Goal: Information Seeking & Learning: Learn about a topic

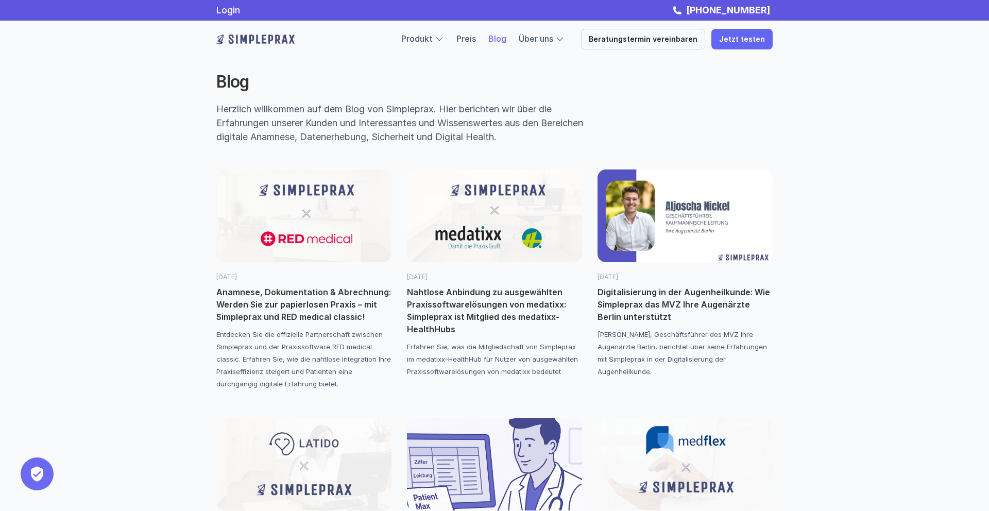
click at [306, 213] on img at bounding box center [303, 216] width 175 height 93
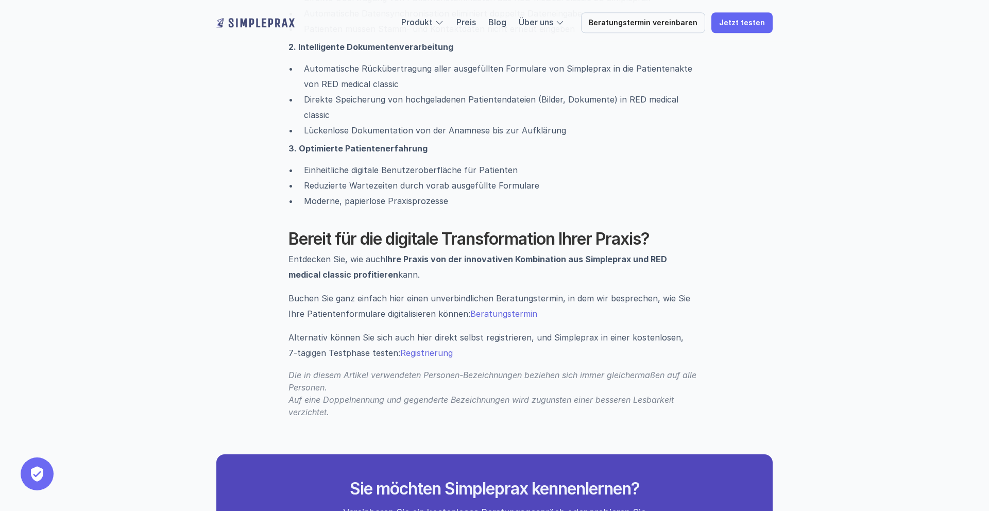
scroll to position [1409, 0]
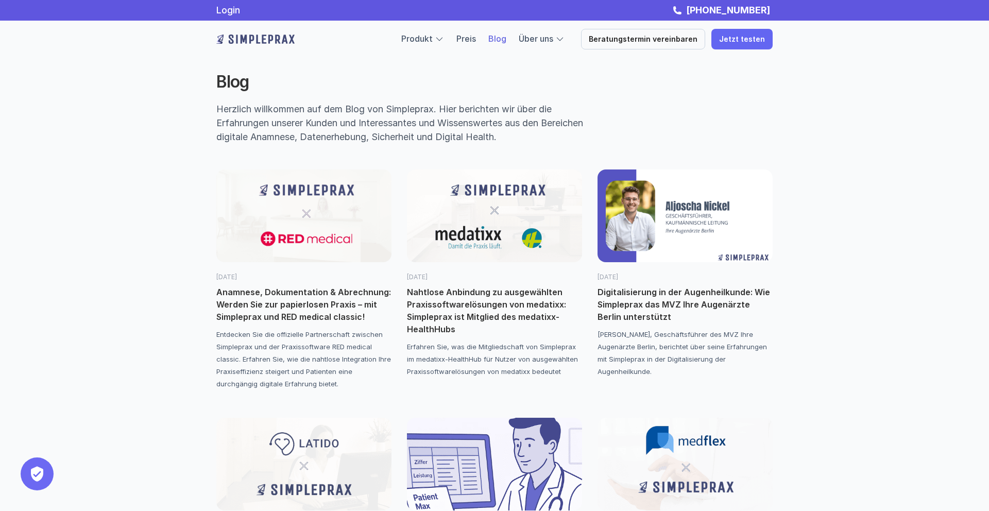
click at [618, 213] on img at bounding box center [685, 216] width 175 height 93
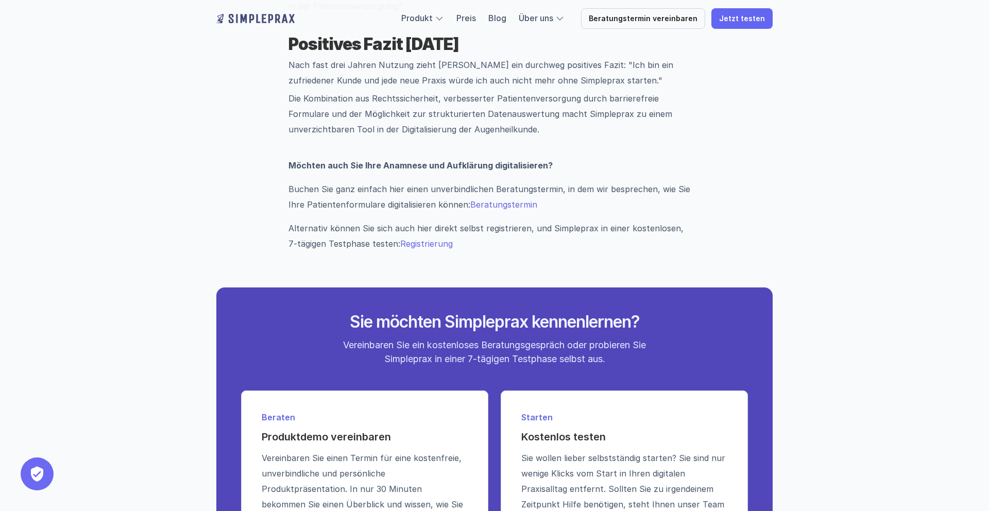
scroll to position [1587, 0]
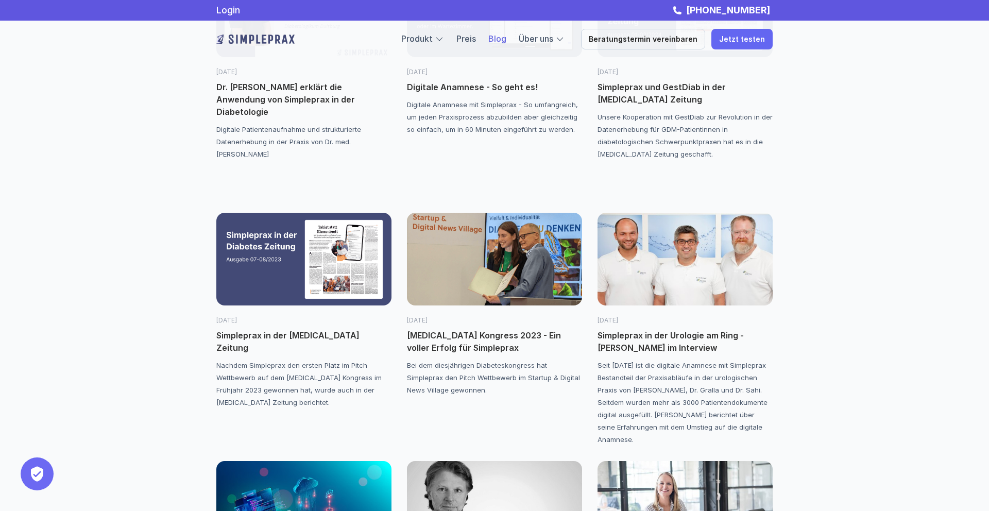
scroll to position [1445, 0]
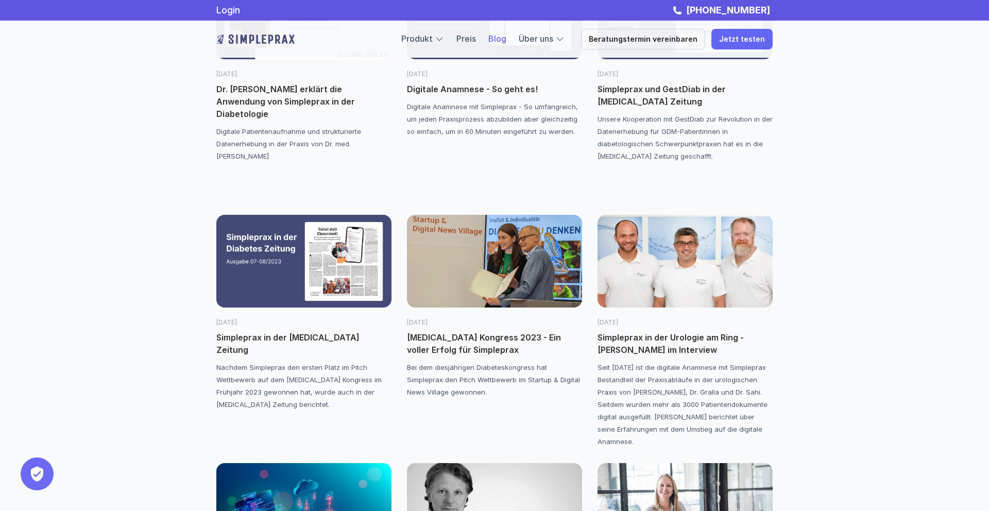
click at [525, 236] on img at bounding box center [494, 261] width 175 height 93
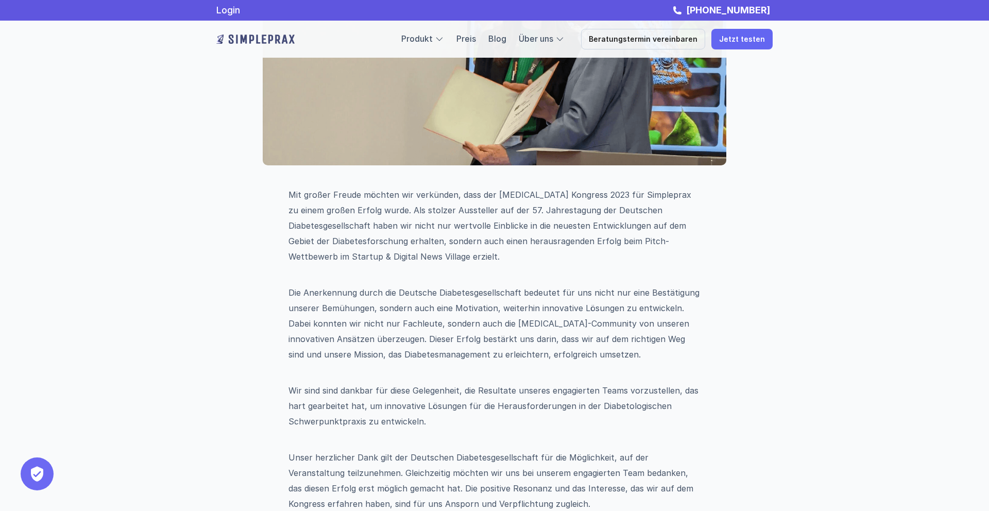
scroll to position [242, 0]
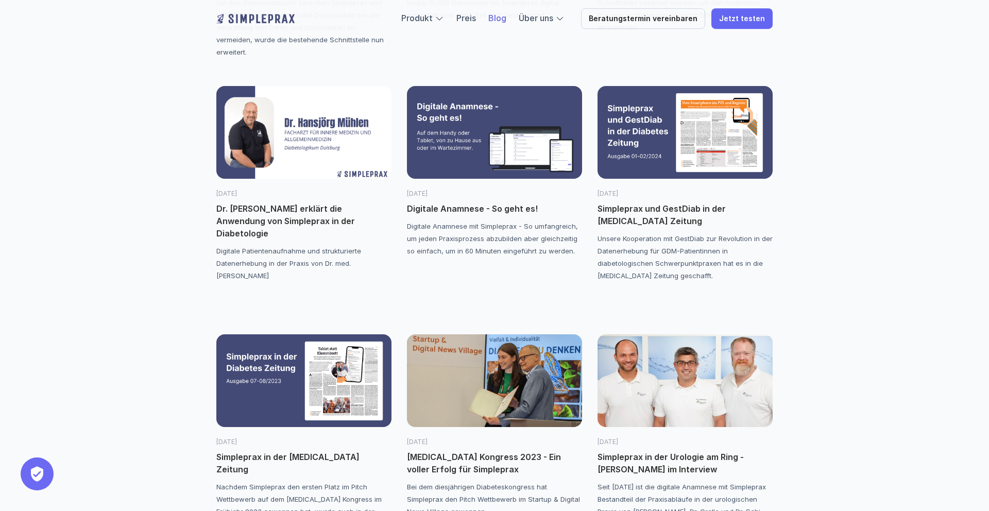
scroll to position [1330, 0]
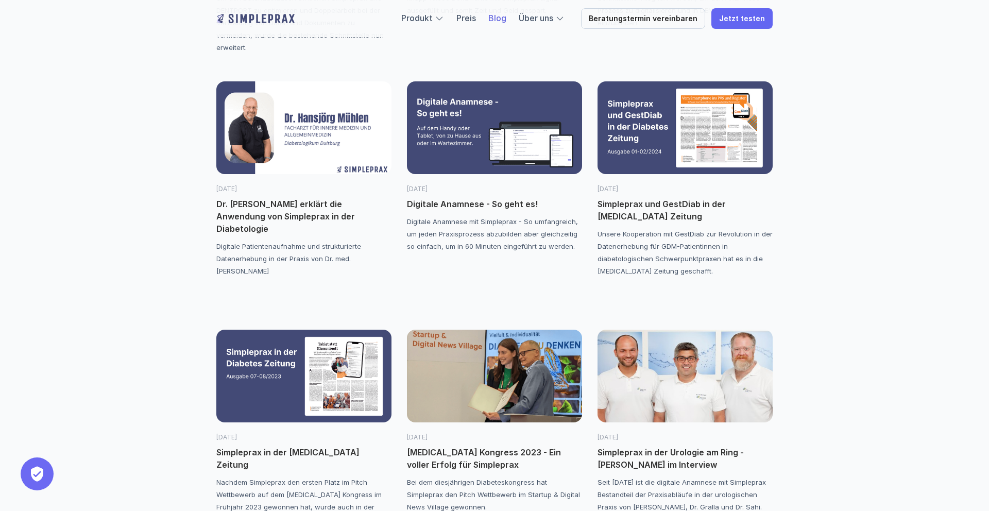
click at [324, 349] on img at bounding box center [303, 376] width 175 height 93
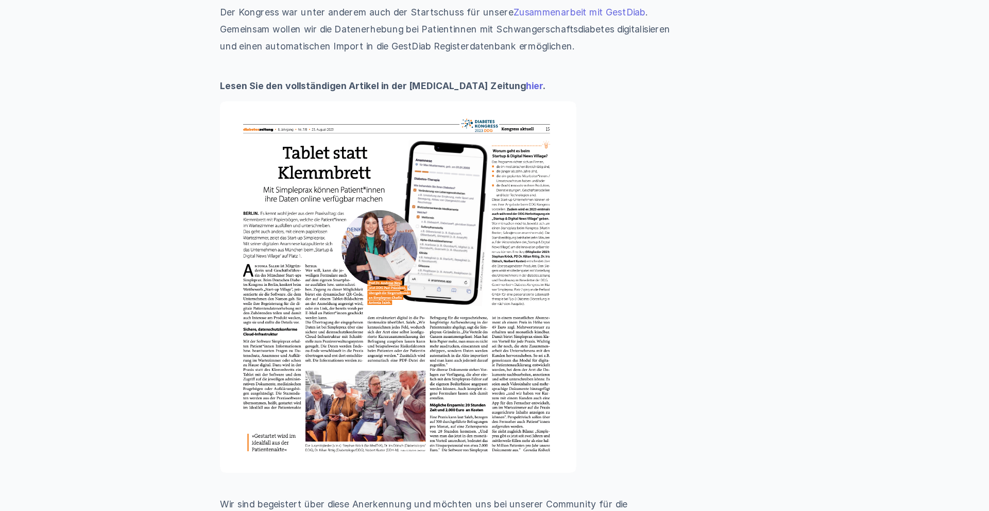
scroll to position [1004, 0]
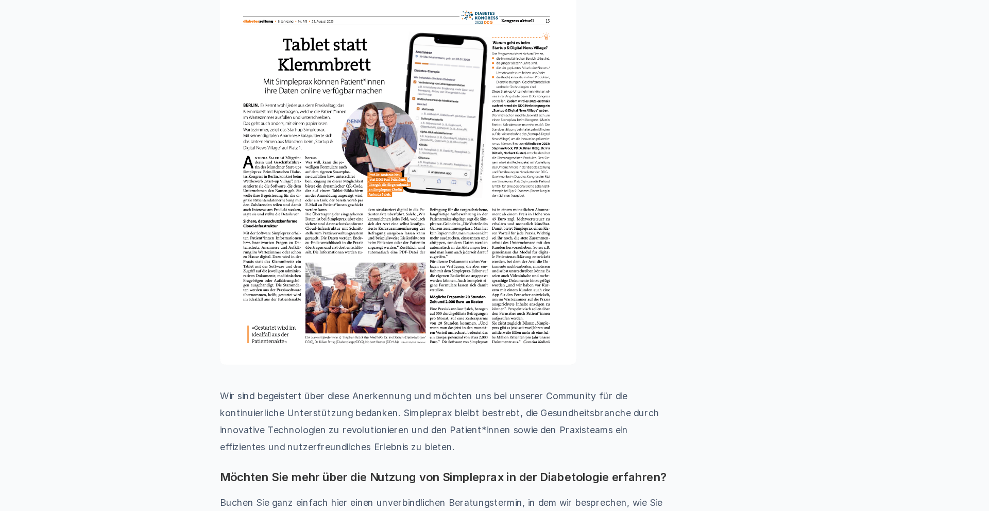
click at [430, 291] on img at bounding box center [451, 209] width 324 height 337
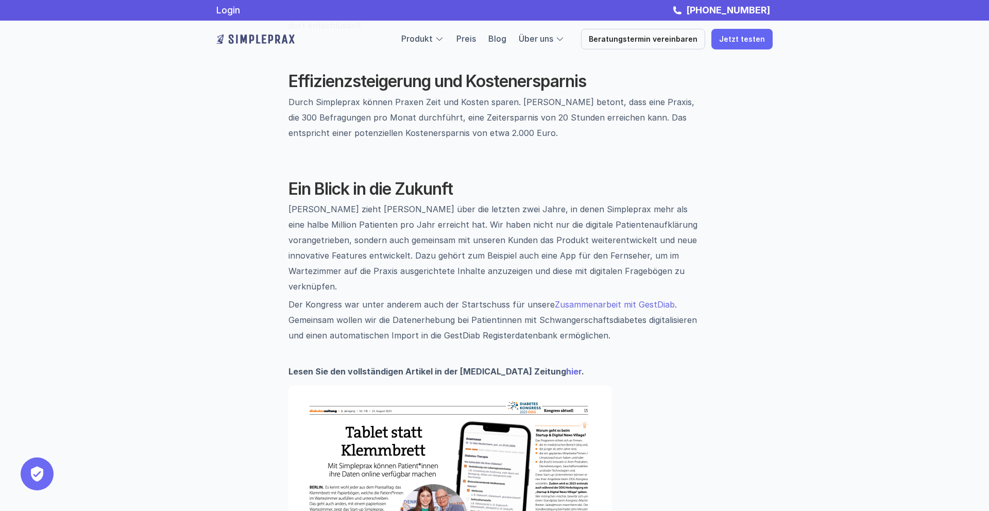
scroll to position [729, 0]
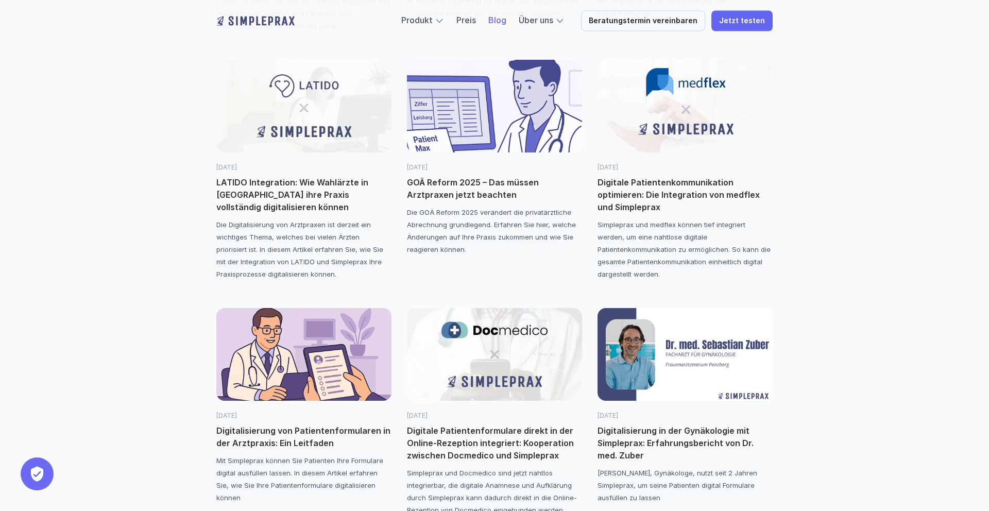
scroll to position [364, 0]
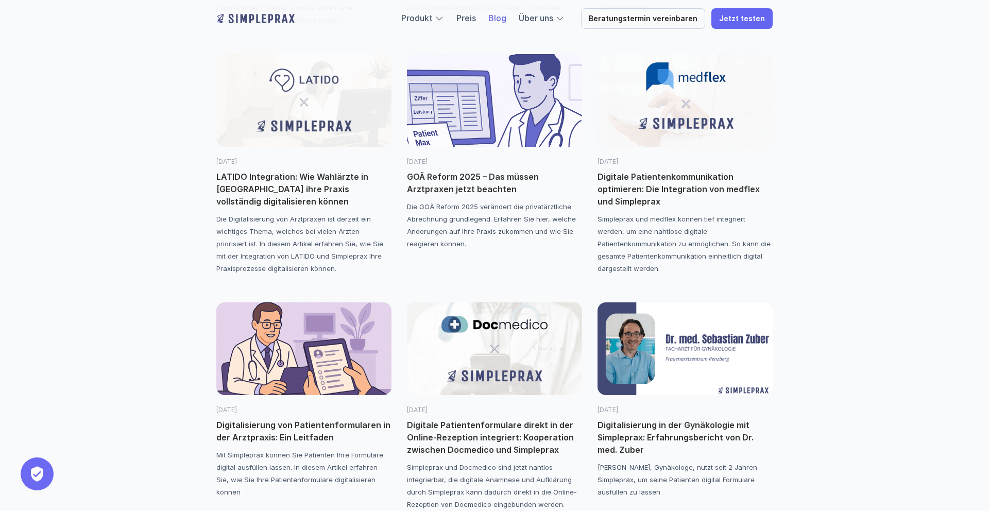
click at [298, 336] on img at bounding box center [303, 348] width 175 height 93
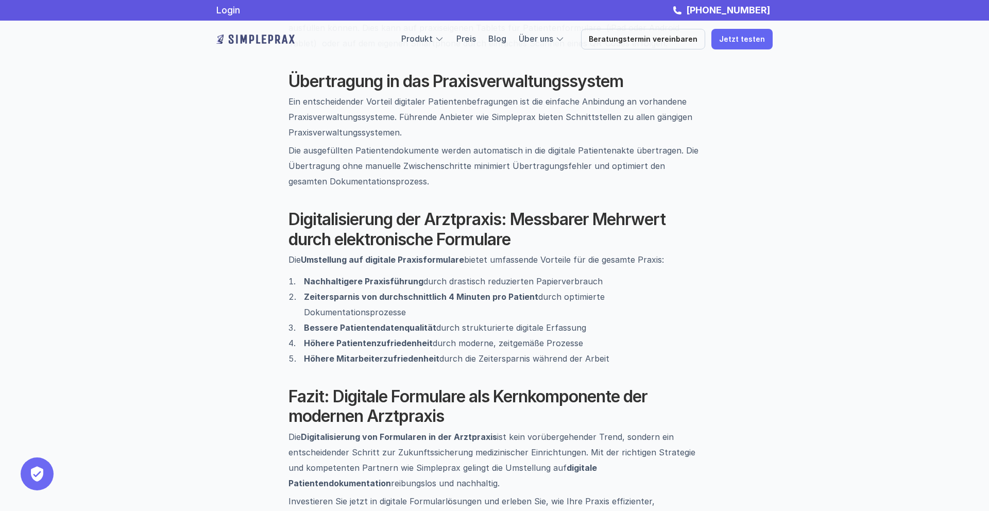
scroll to position [1307, 0]
